Goal: Transaction & Acquisition: Purchase product/service

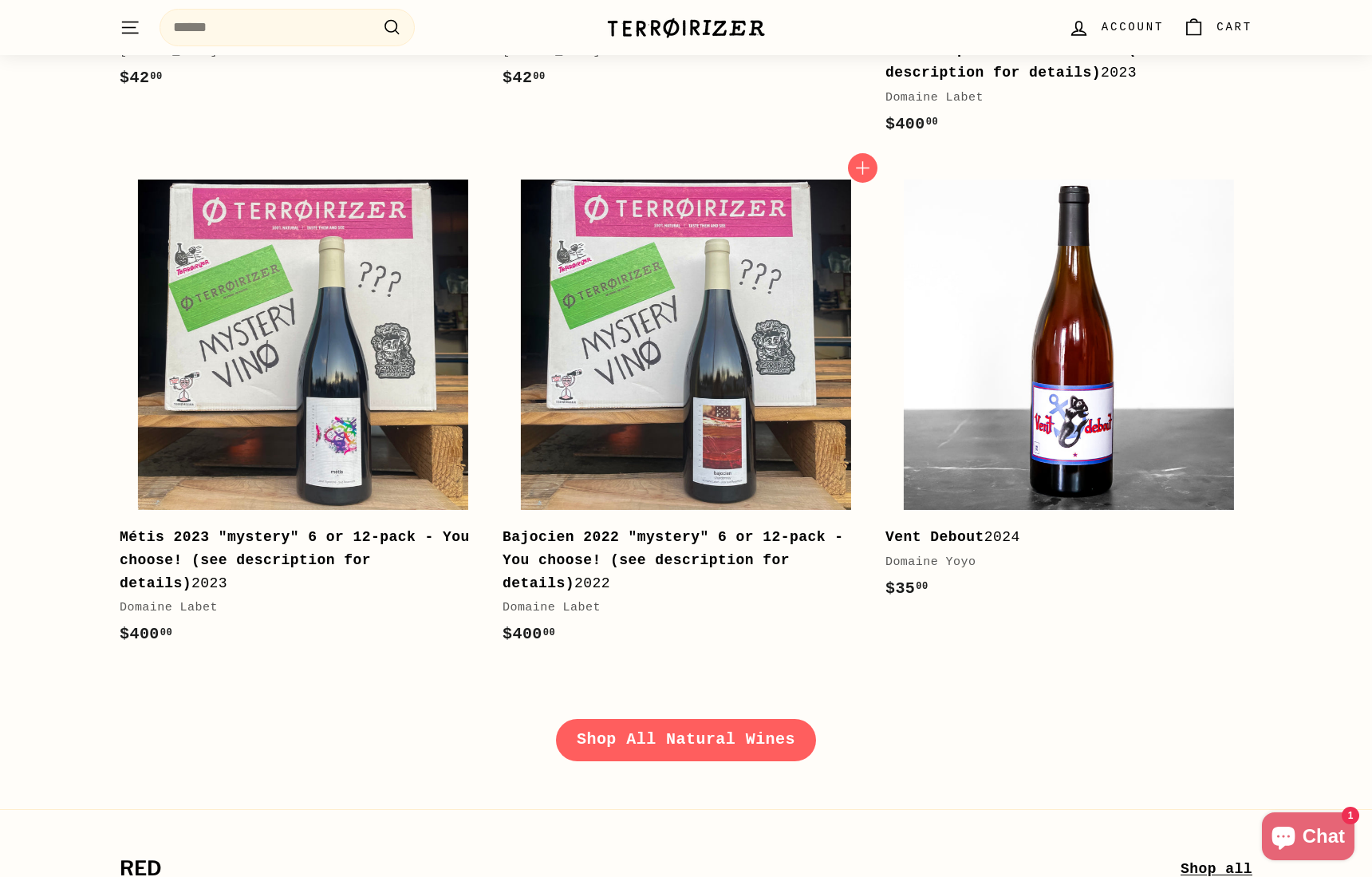
scroll to position [2154, 0]
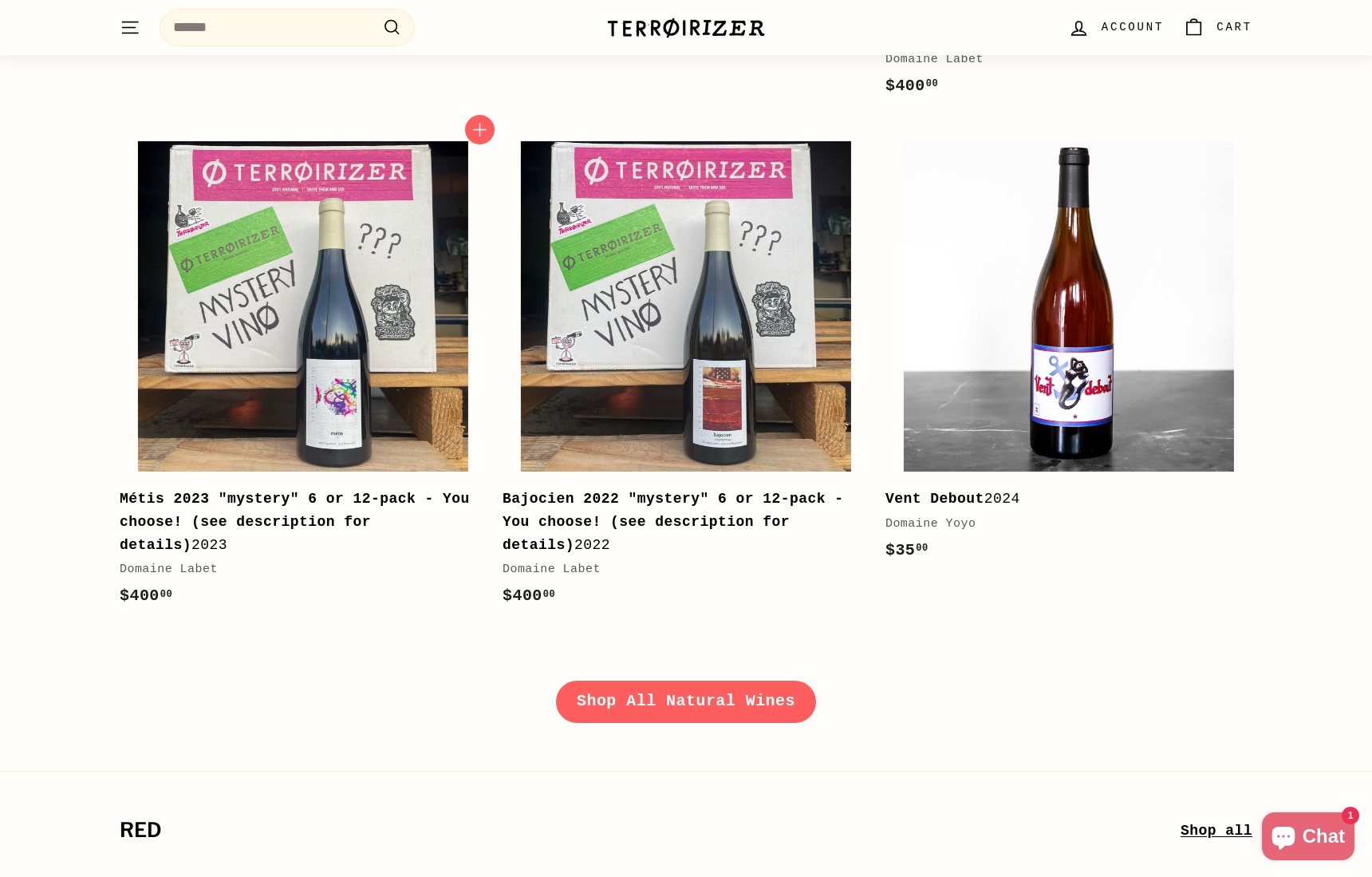
drag, startPoint x: 330, startPoint y: 513, endPoint x: 386, endPoint y: 522, distance: 56.7
click at [386, 522] on b "Métis 2023 "mystery" 6 or 12-pack - You choose! (see description for details)" at bounding box center [294, 521] width 350 height 62
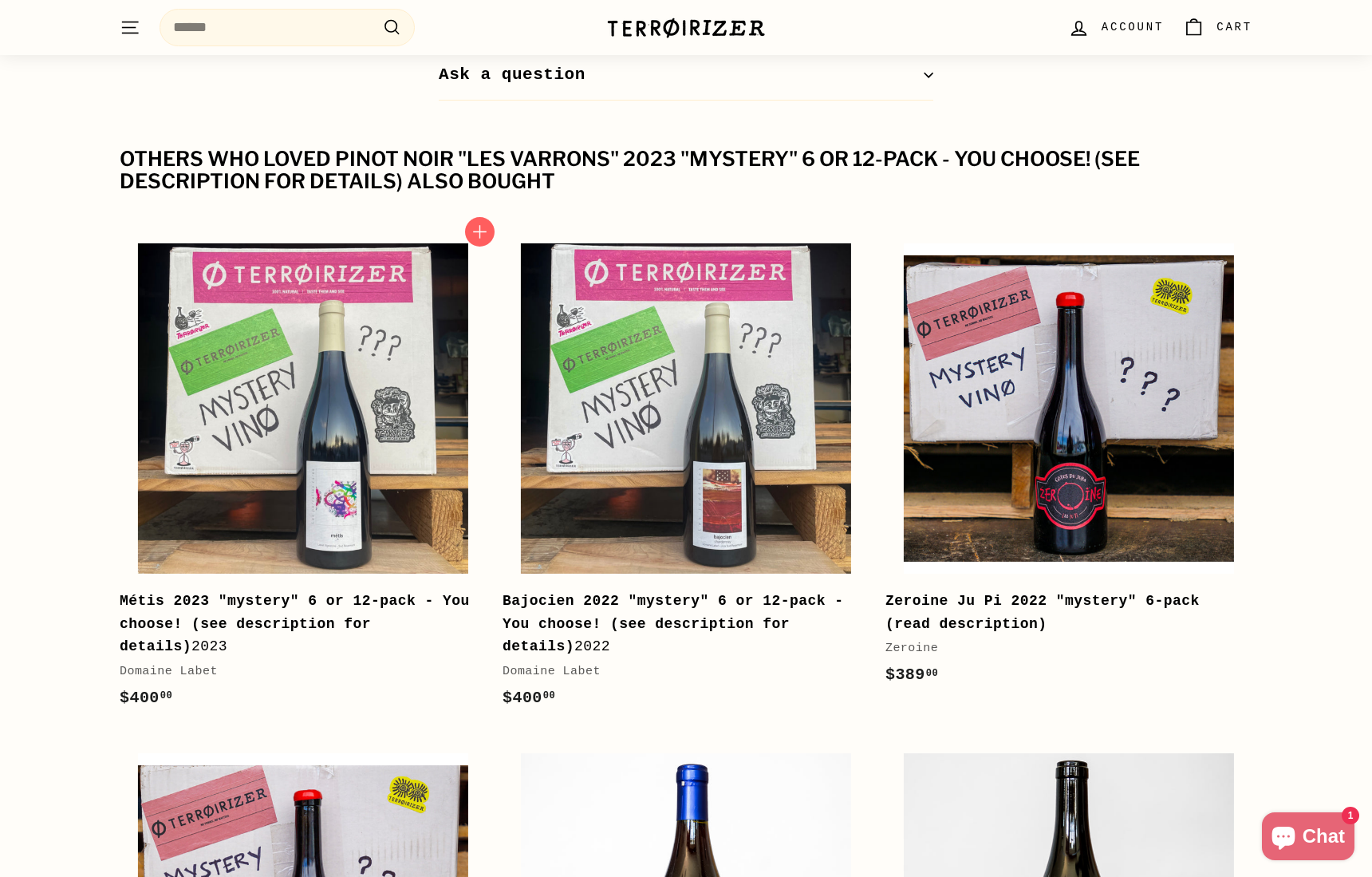
scroll to position [1914, 0]
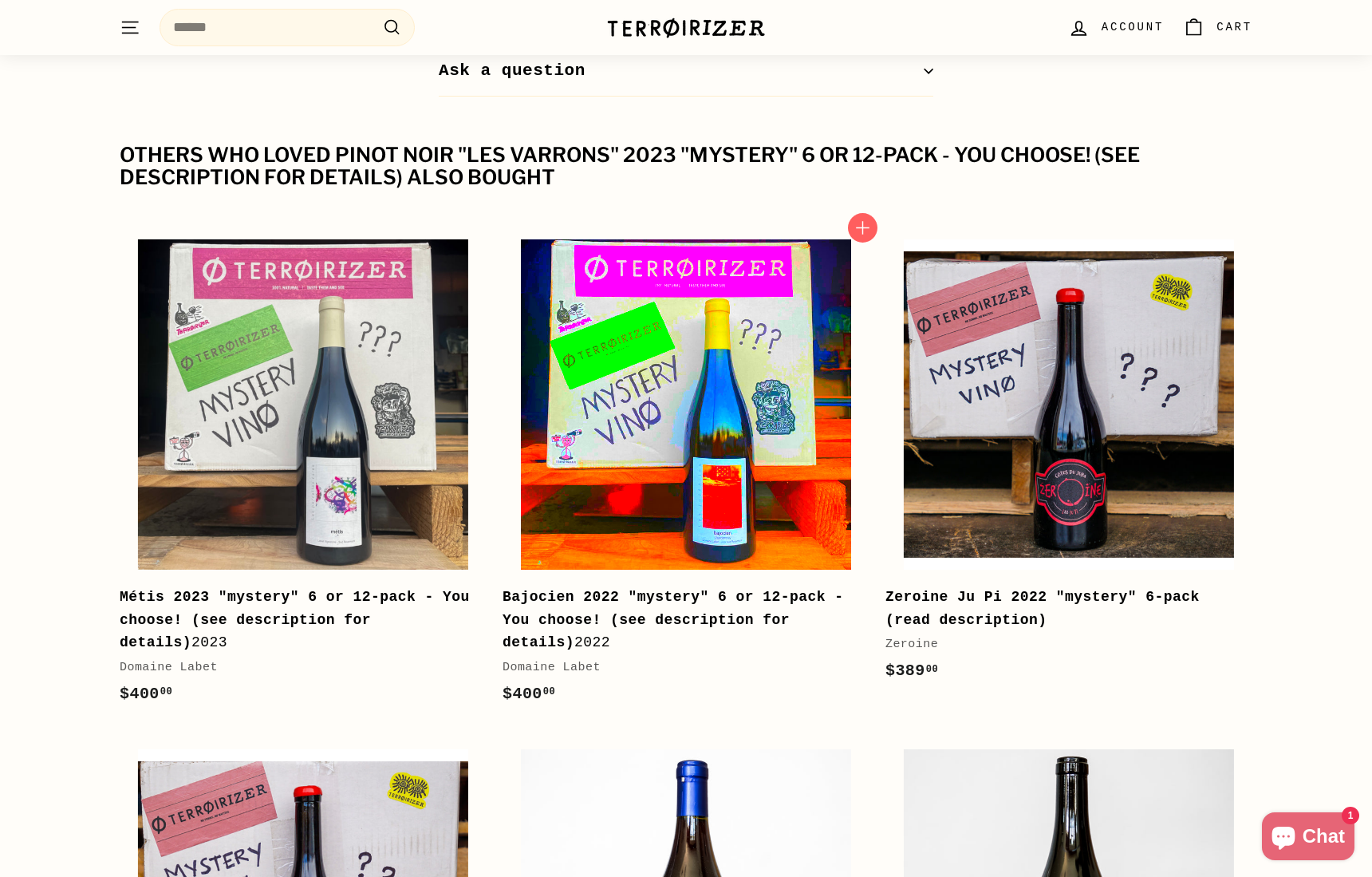
click at [667, 460] on img at bounding box center [686, 405] width 330 height 330
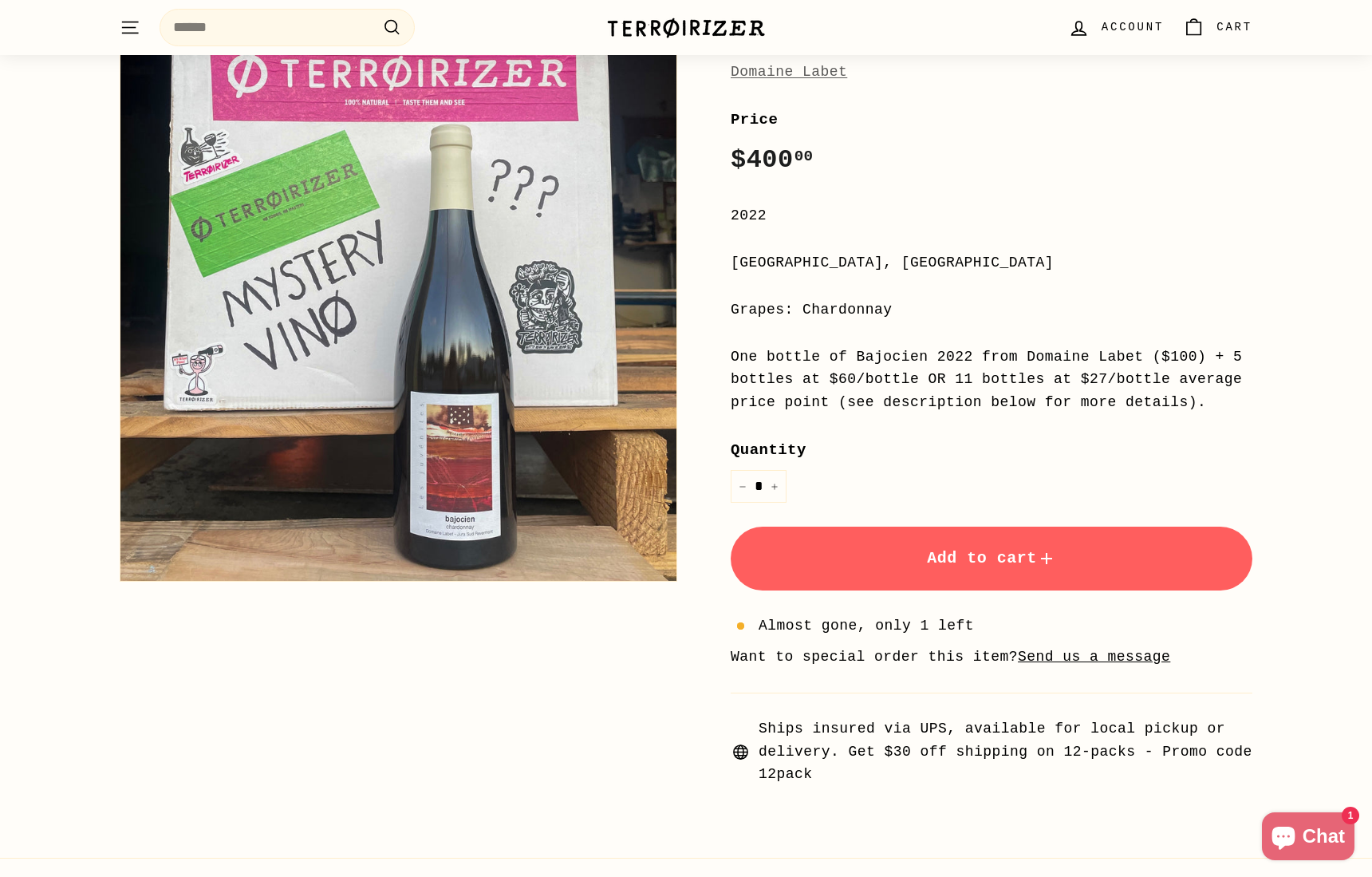
scroll to position [159, 0]
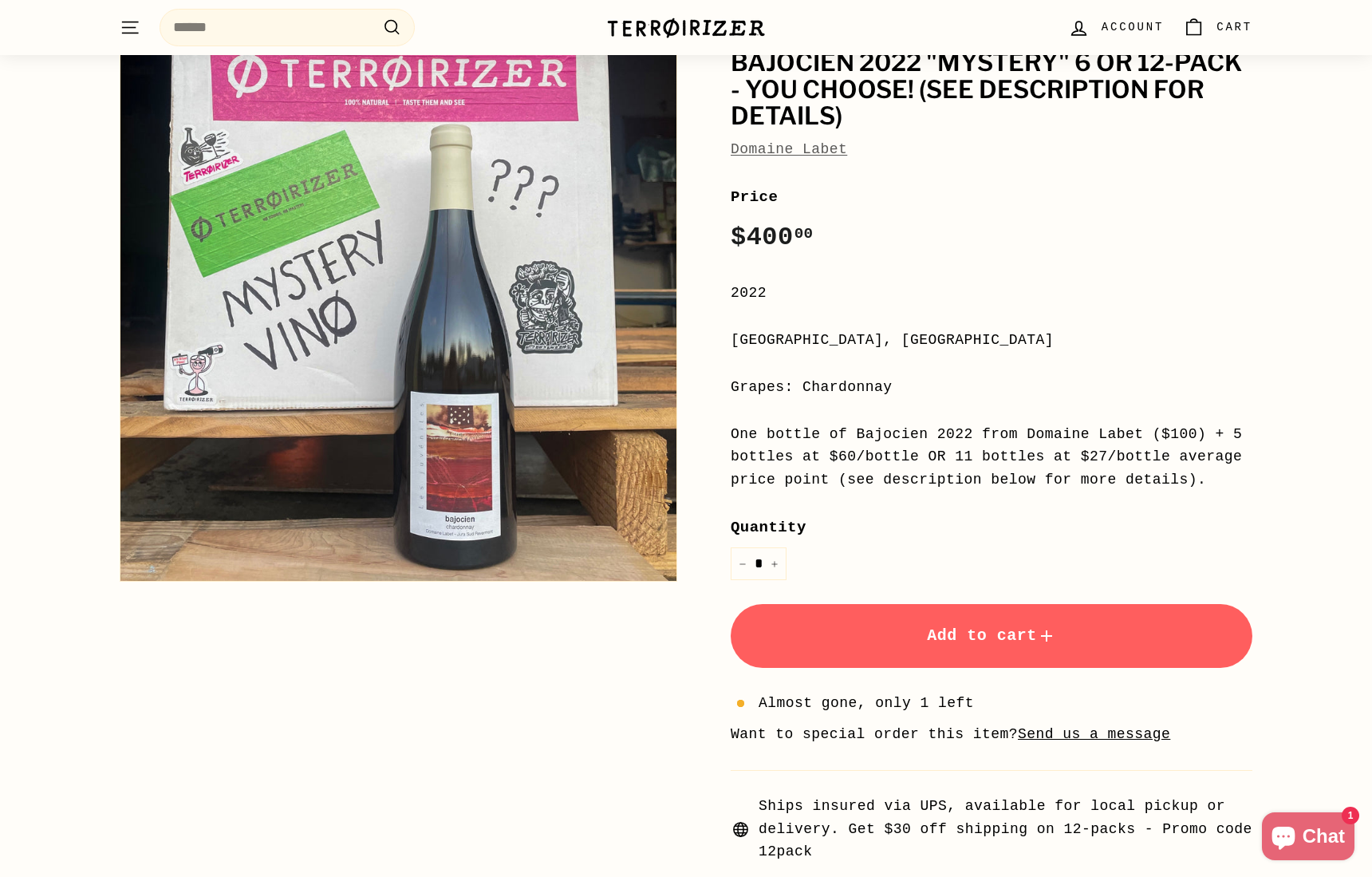
drag, startPoint x: 676, startPoint y: 31, endPoint x: 700, endPoint y: 39, distance: 25.3
click at [699, 38] on img at bounding box center [685, 28] width 159 height 22
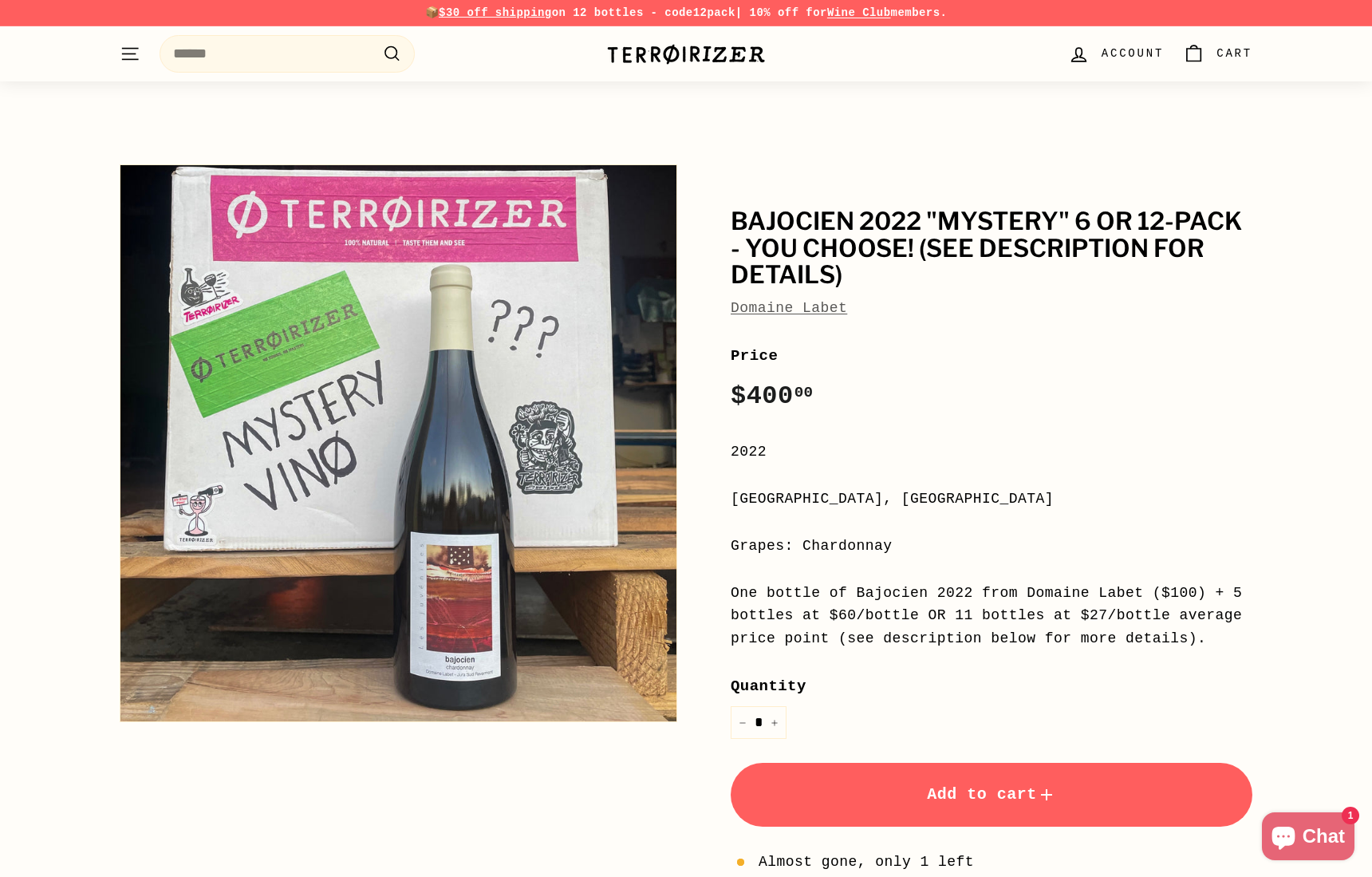
scroll to position [0, 0]
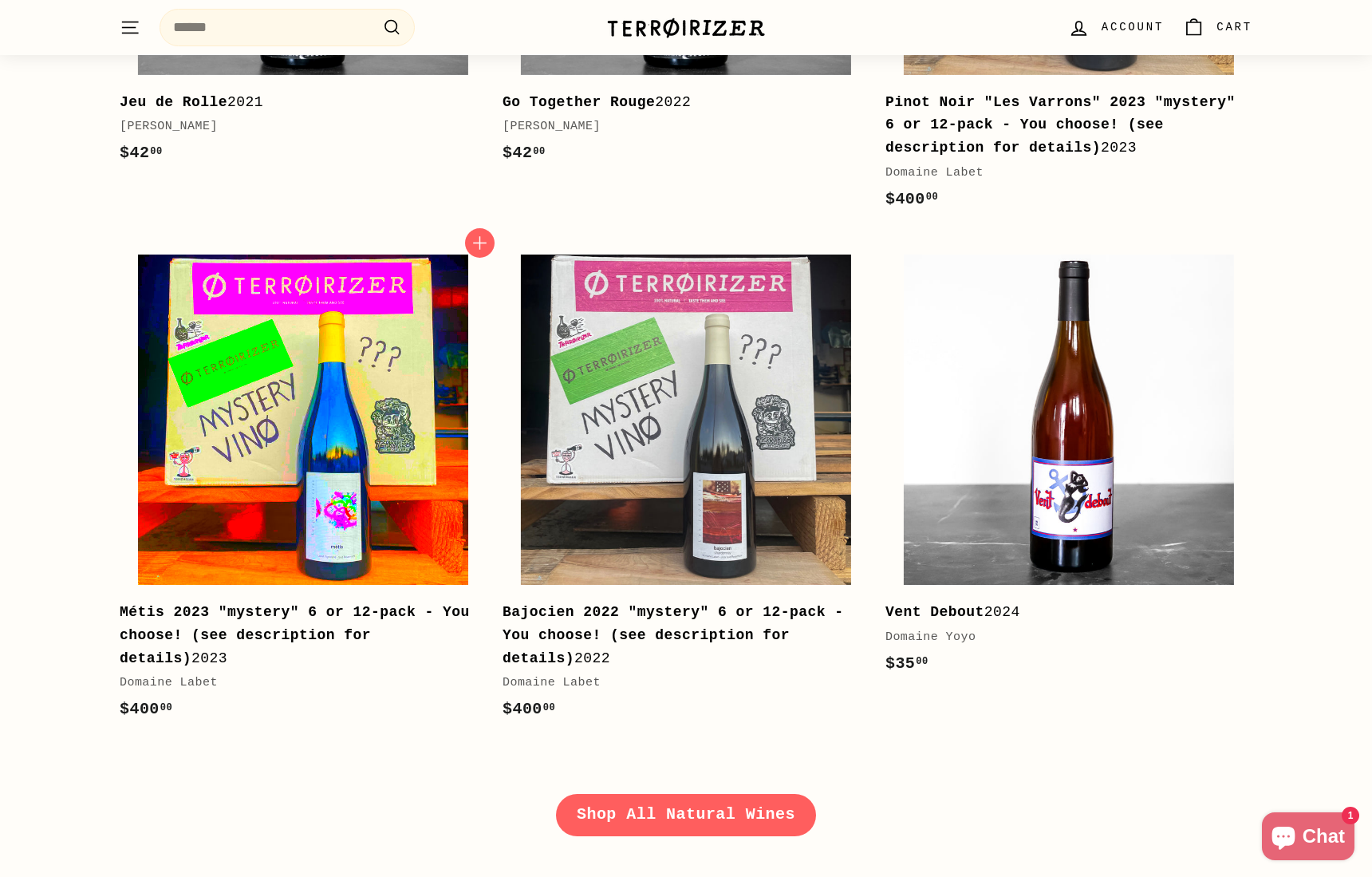
scroll to position [2154, 0]
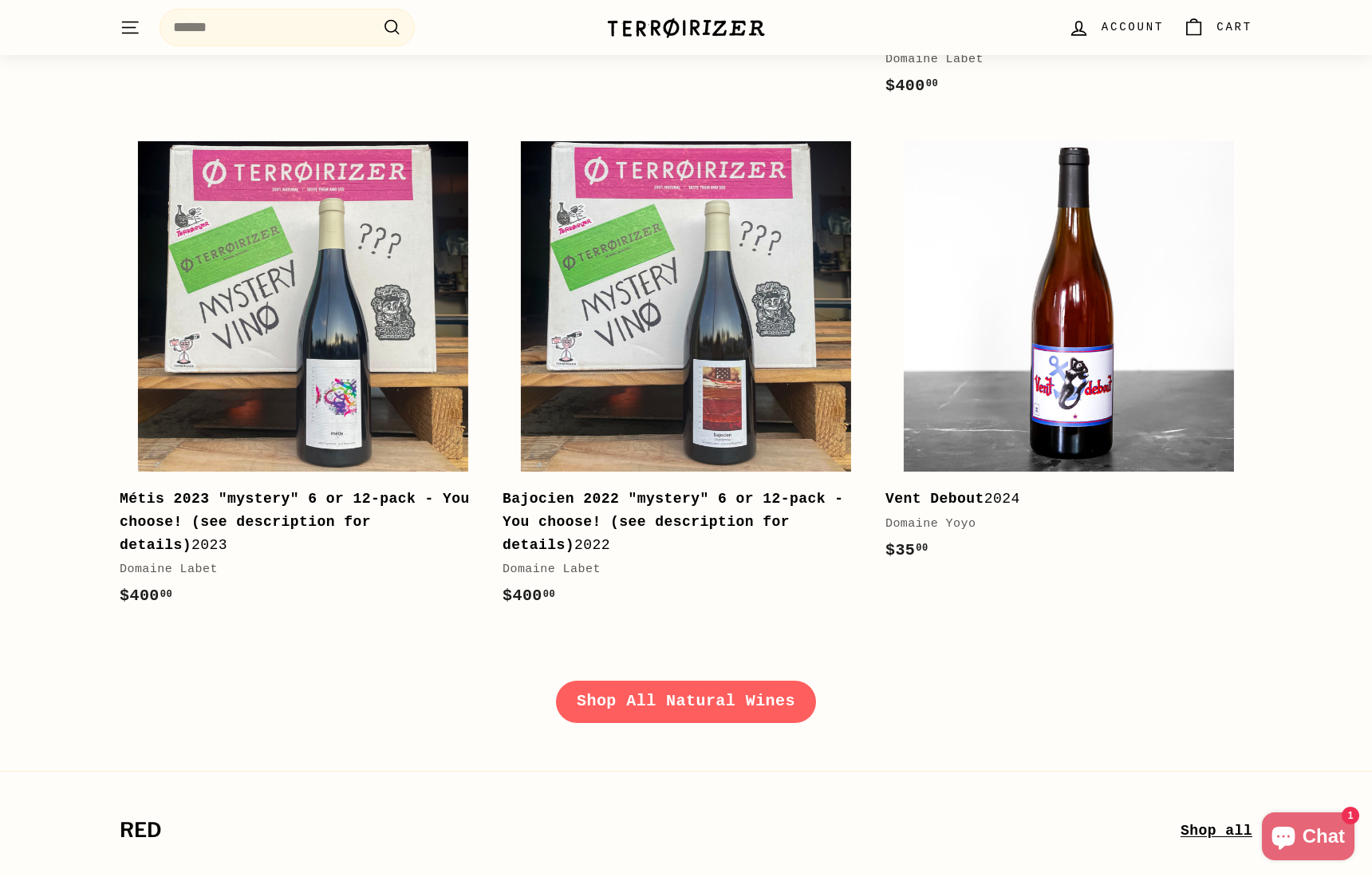
click at [676, 683] on link "Shop All Natural Wines" at bounding box center [686, 700] width 260 height 41
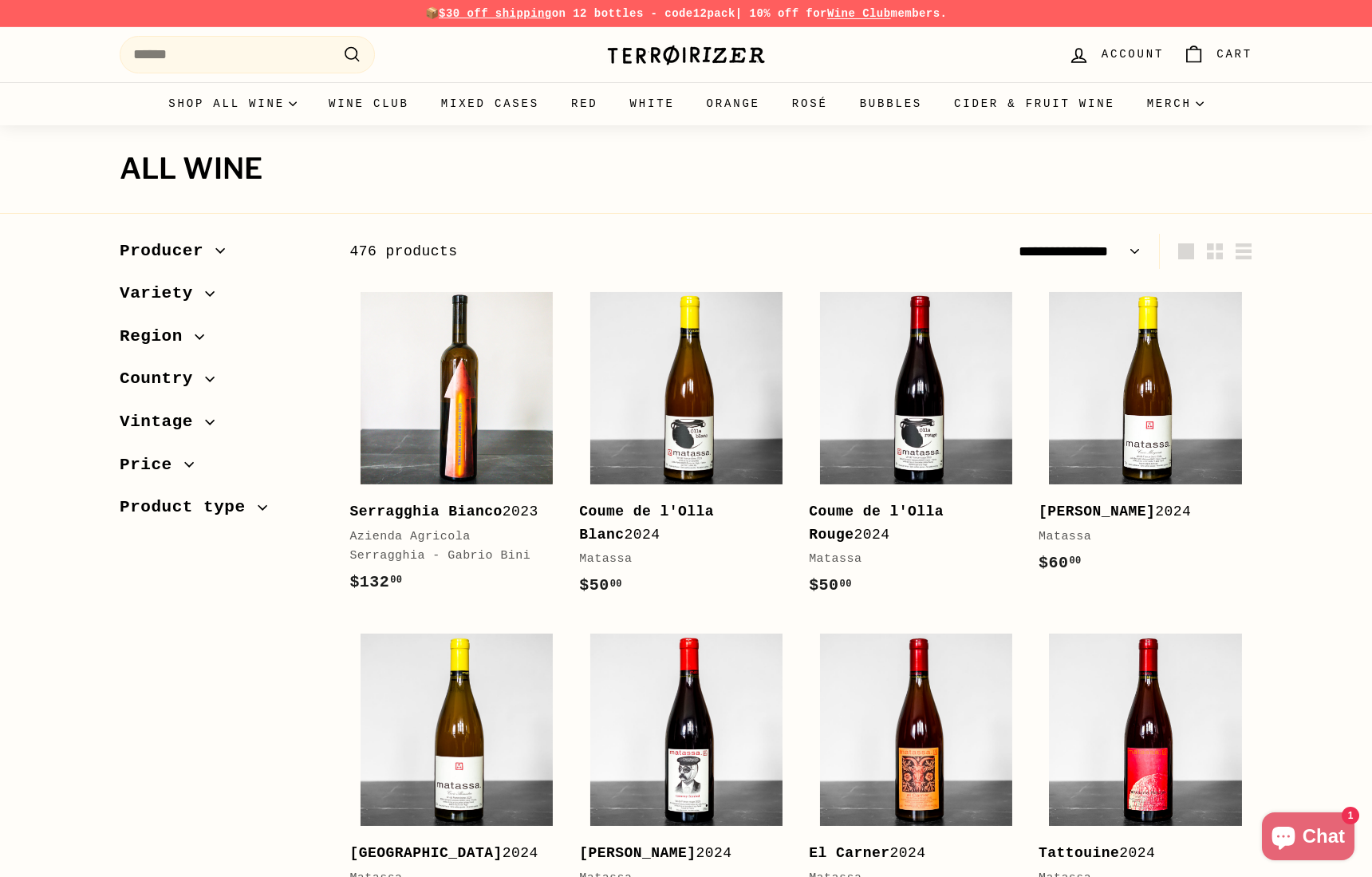
select select "**********"
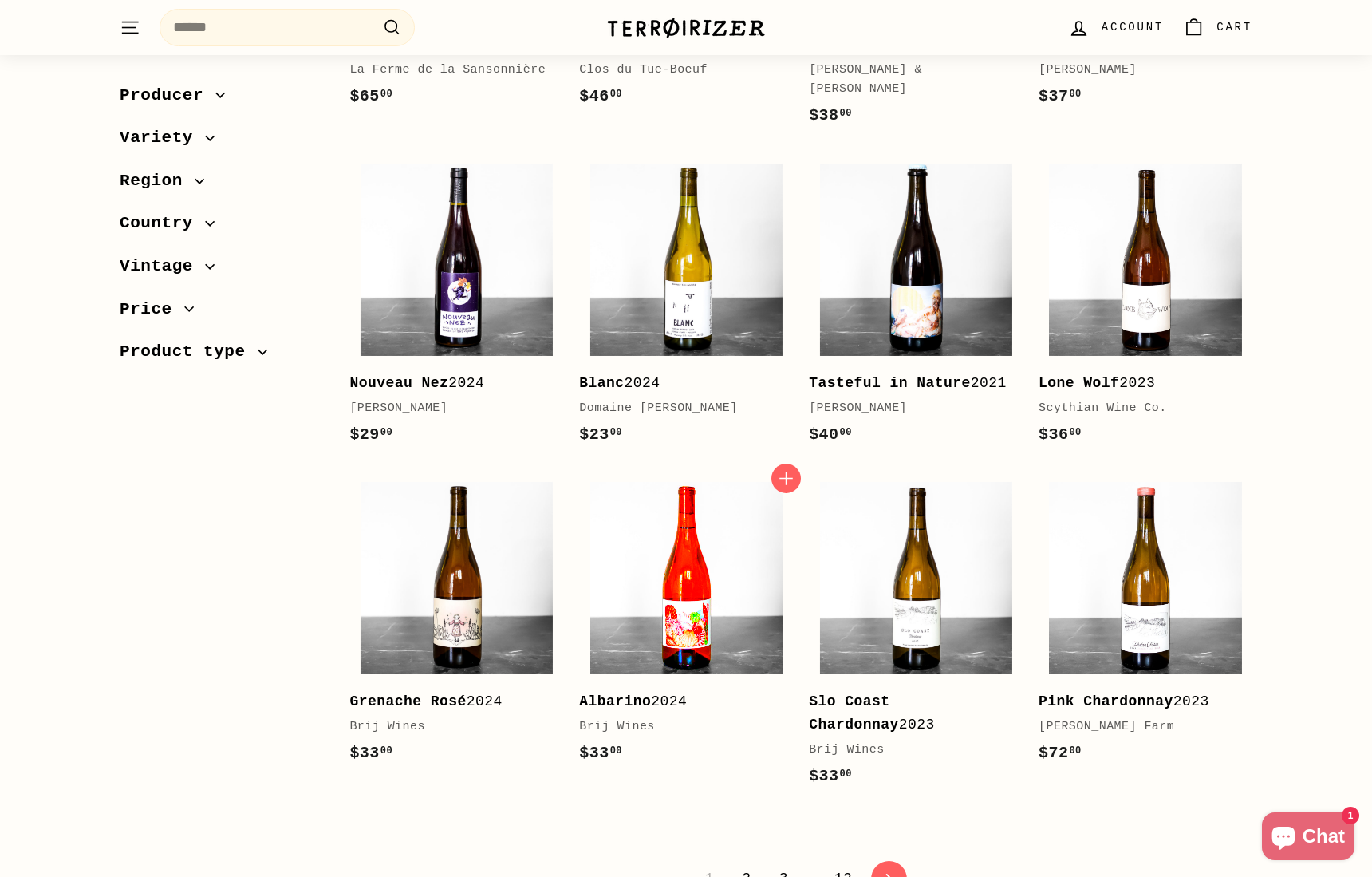
scroll to position [2952, 0]
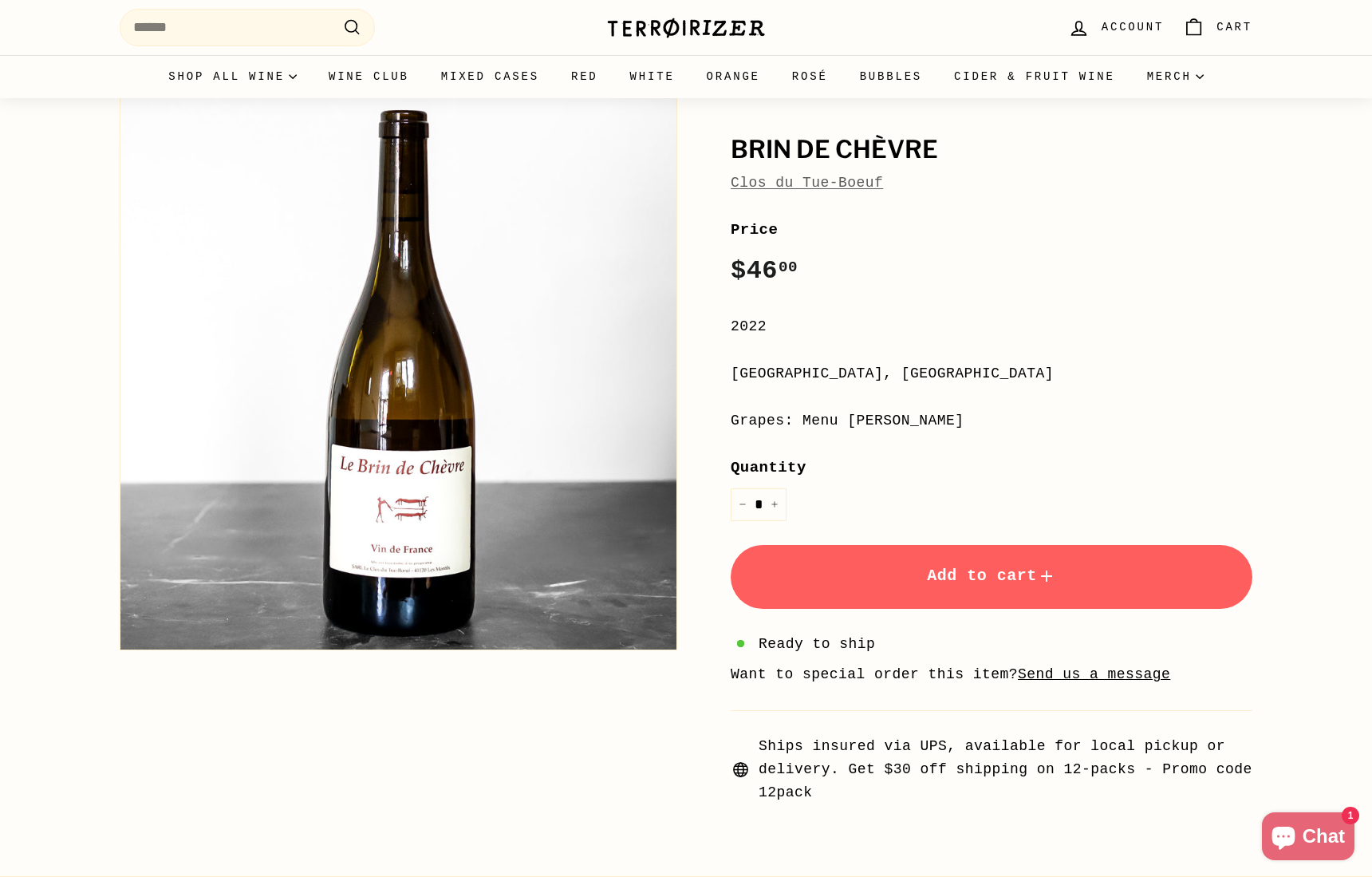
scroll to position [80, 0]
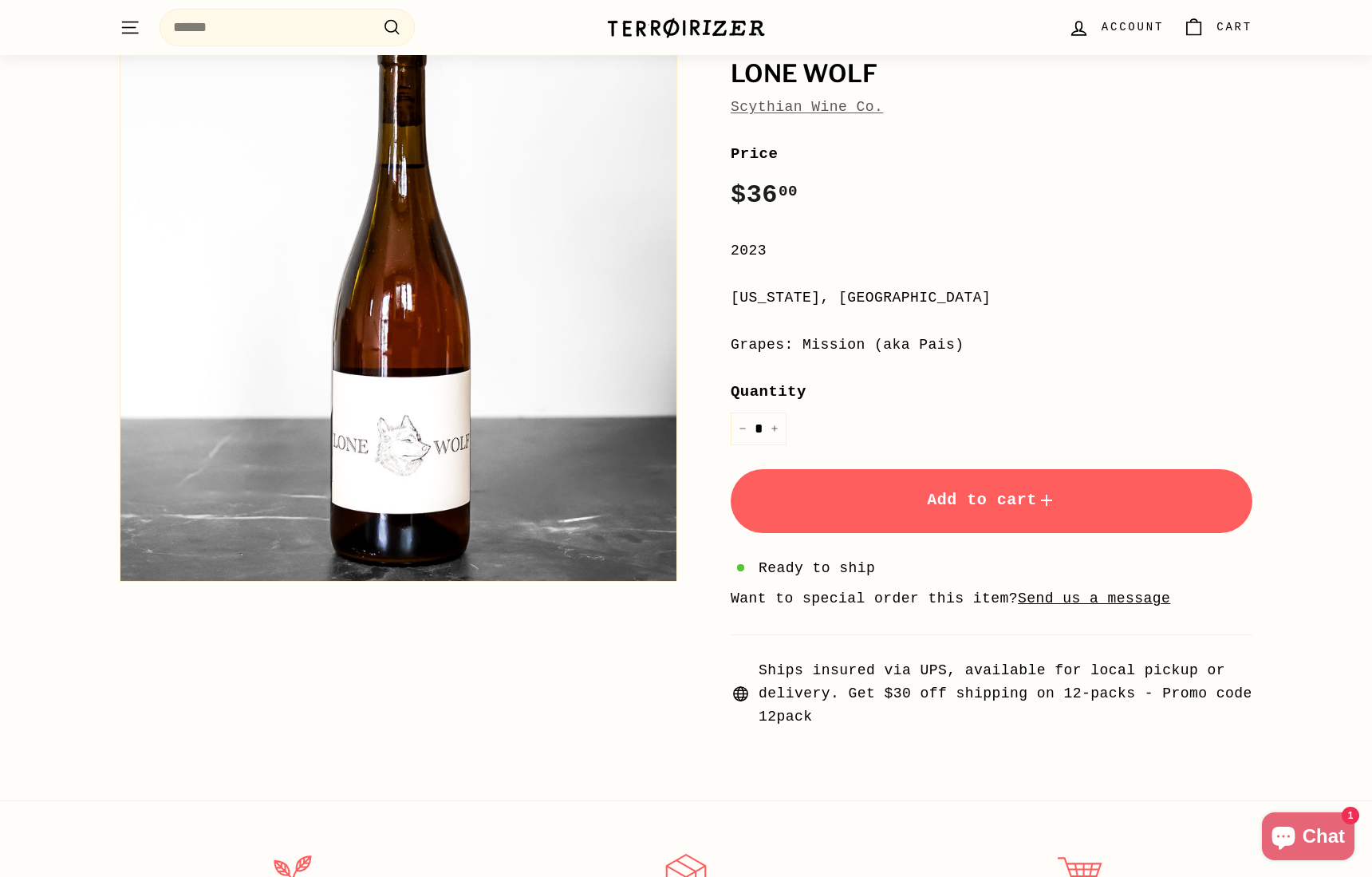
scroll to position [80, 0]
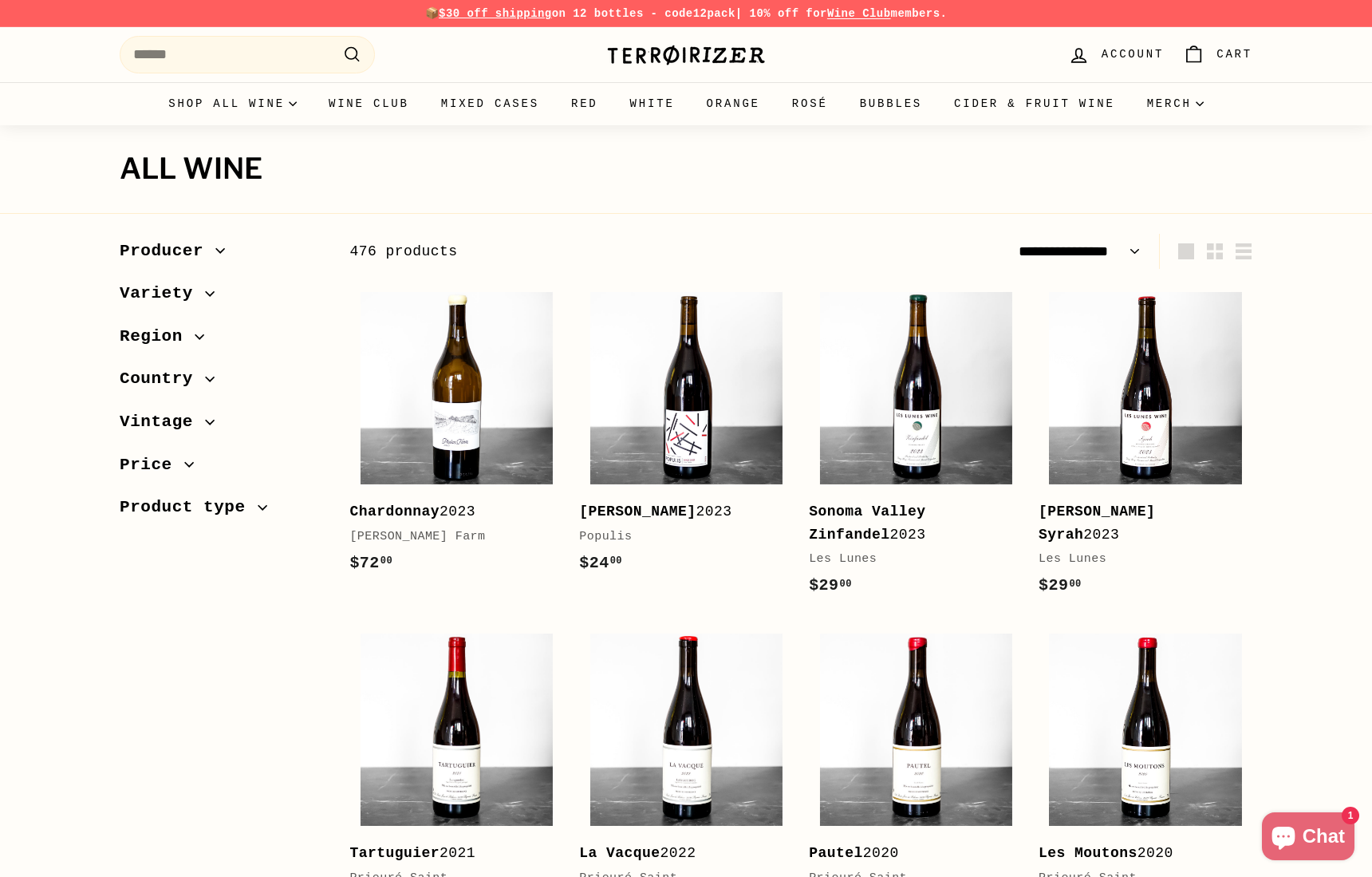
select select "**********"
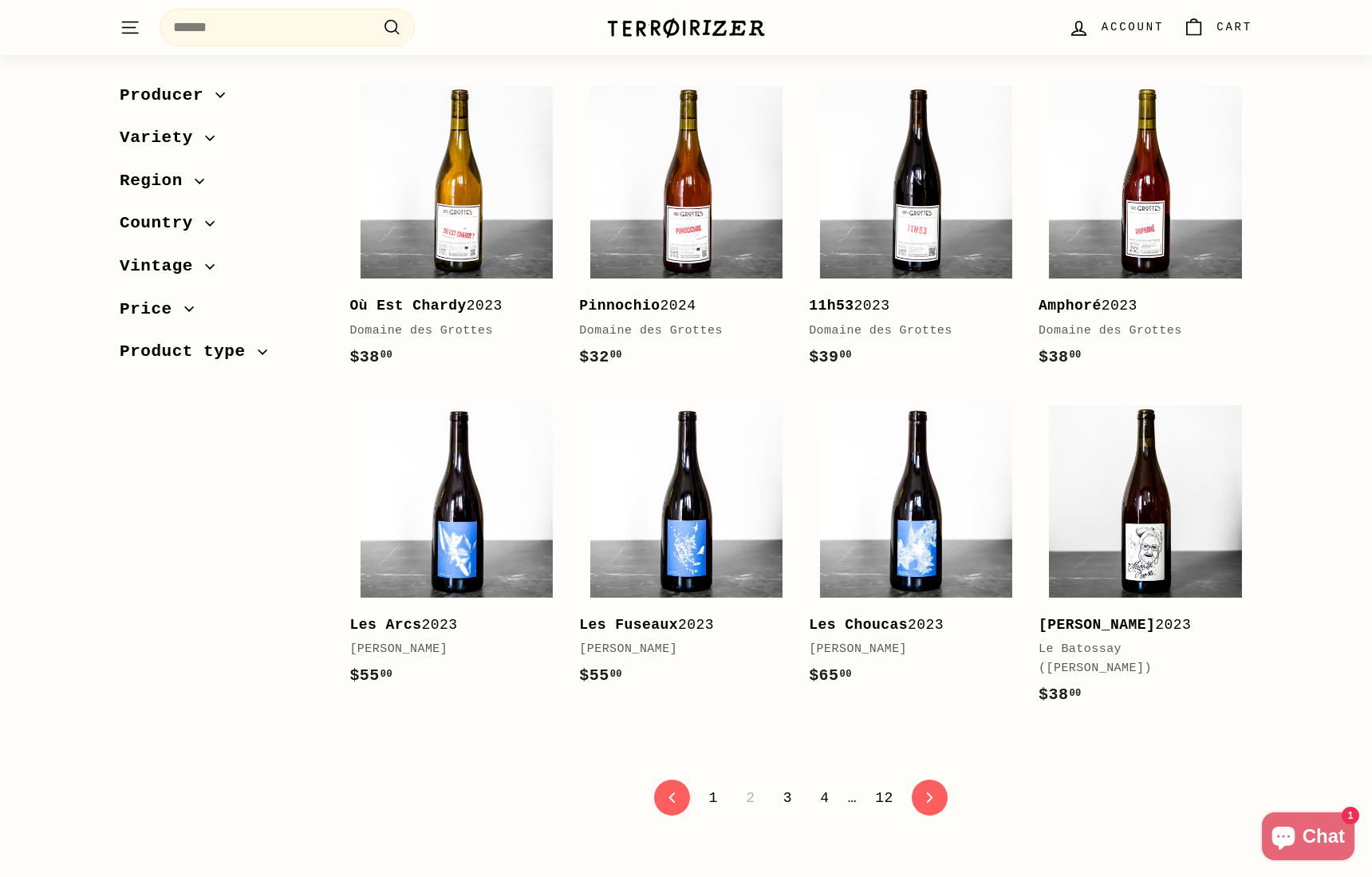
scroll to position [2952, 0]
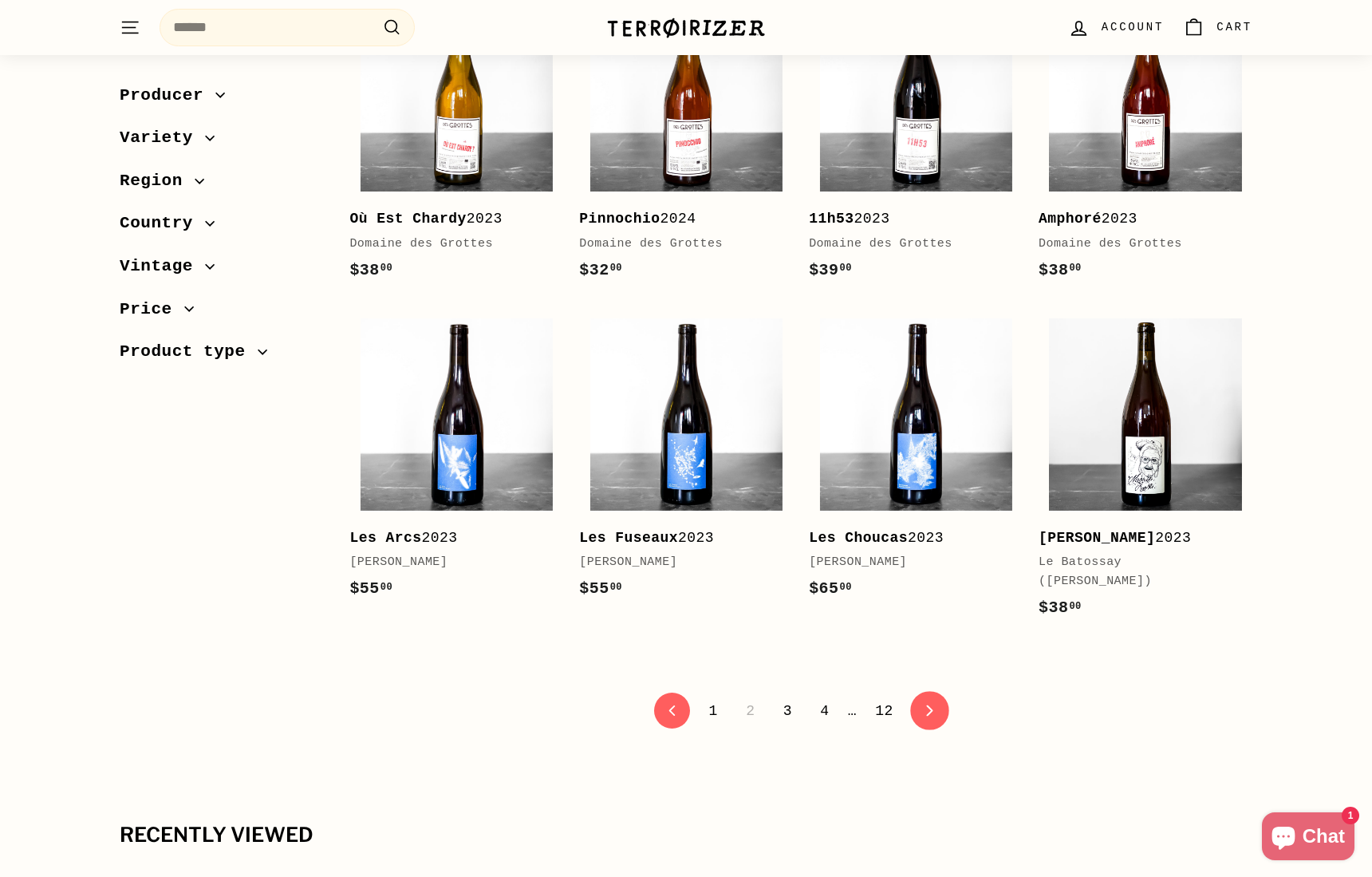
click at [918, 692] on link "icon-chevron Next" at bounding box center [929, 711] width 39 height 39
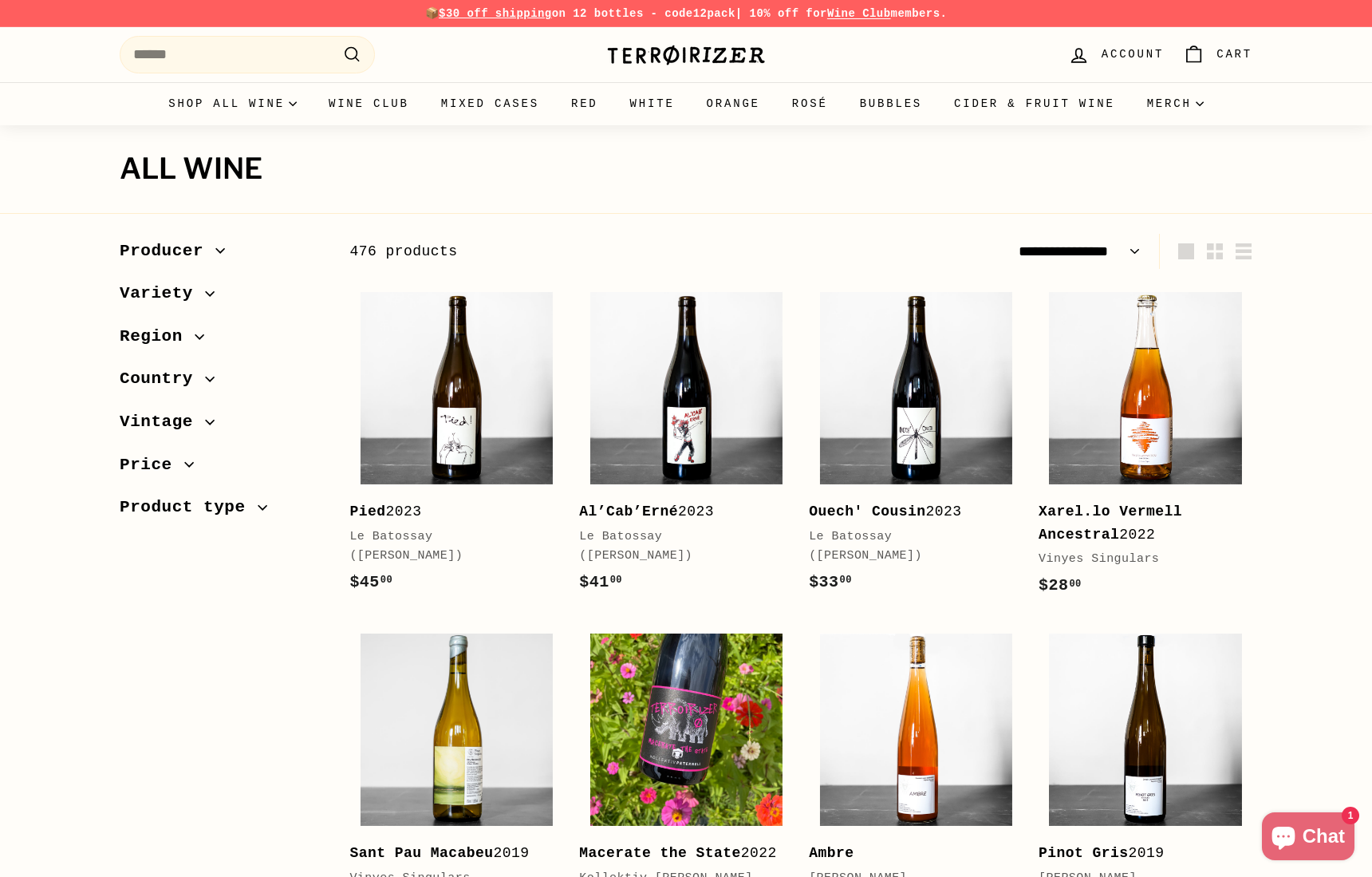
select select "**********"
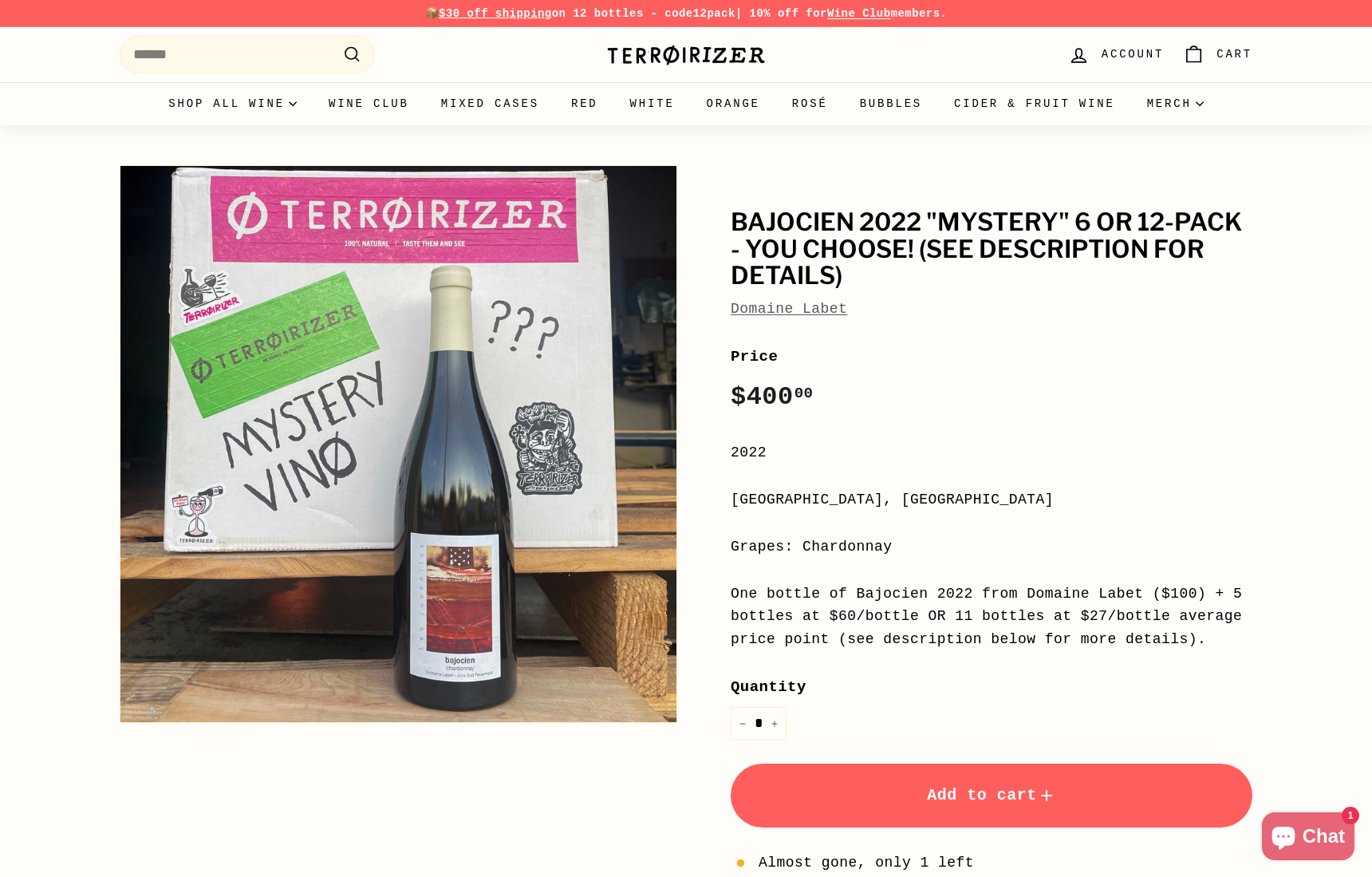
click at [967, 785] on button "Add to cart" at bounding box center [991, 795] width 522 height 64
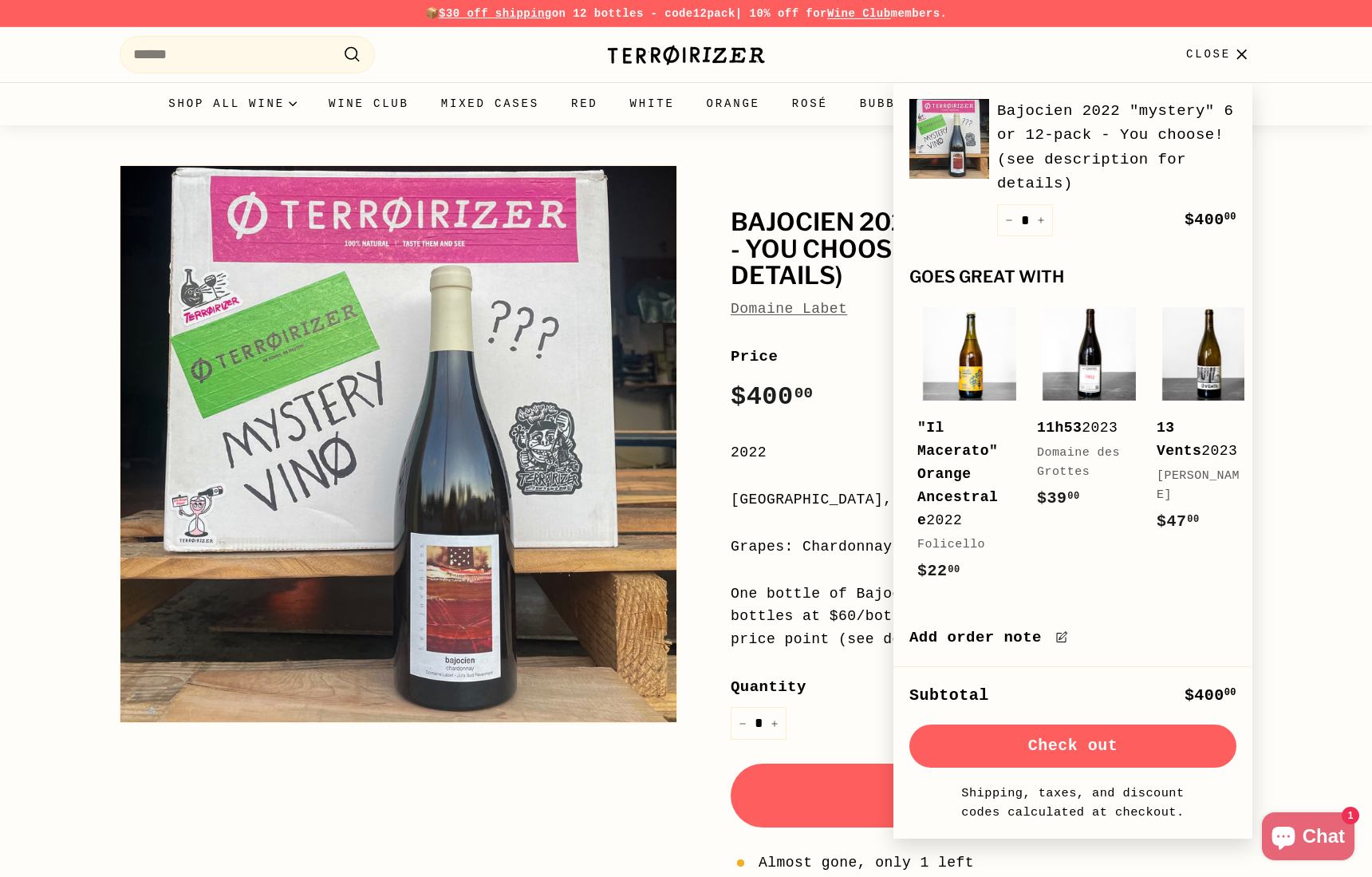
click at [1085, 757] on button "Check out" at bounding box center [1072, 745] width 327 height 43
